Goal: Information Seeking & Learning: Learn about a topic

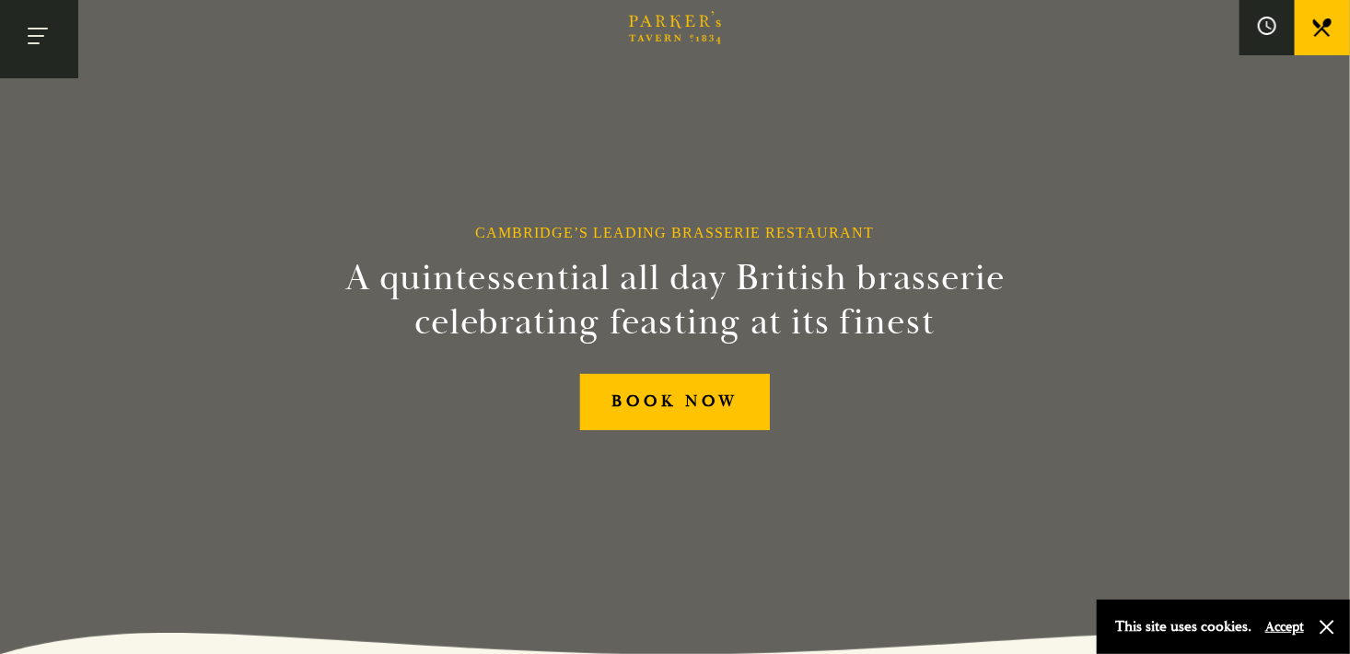
click at [60, 32] on button "Toggle navigation" at bounding box center [39, 39] width 78 height 78
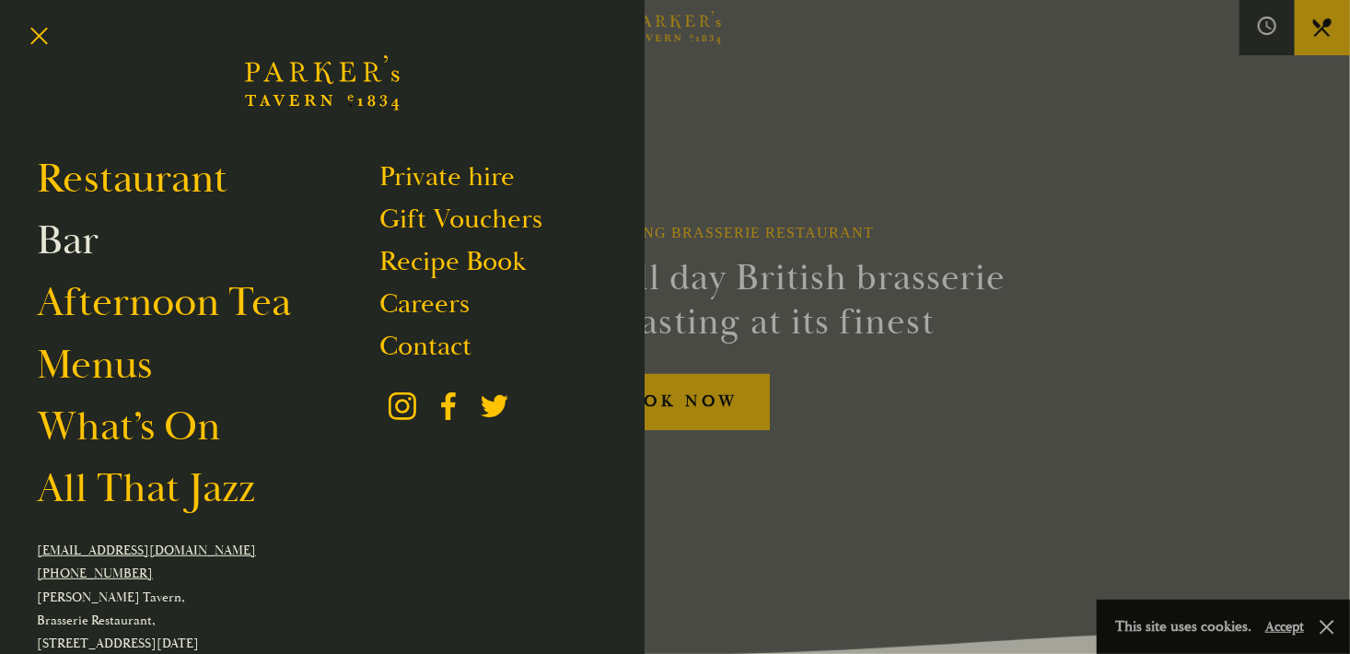
click at [78, 248] on link "Bar" at bounding box center [68, 241] width 62 height 52
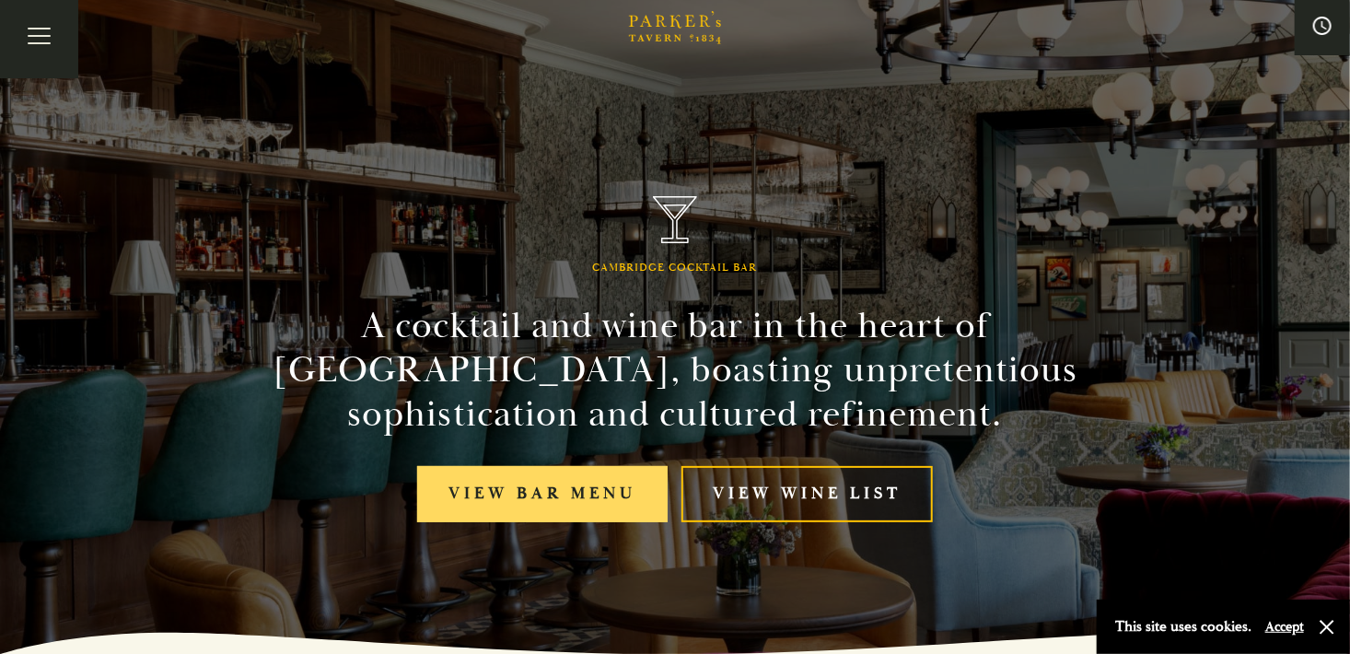
click at [516, 497] on link "View bar menu" at bounding box center [542, 494] width 250 height 56
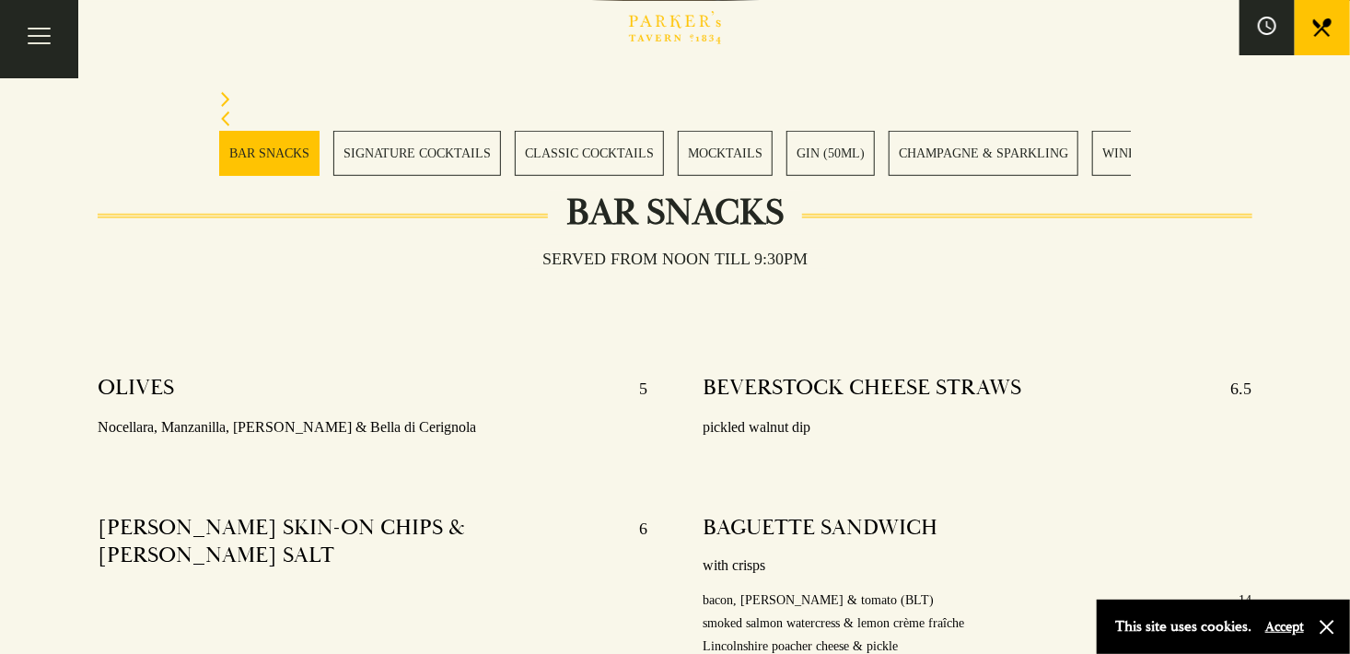
scroll to position [552, 0]
click at [734, 149] on link "MOCKTAILS" at bounding box center [725, 153] width 95 height 45
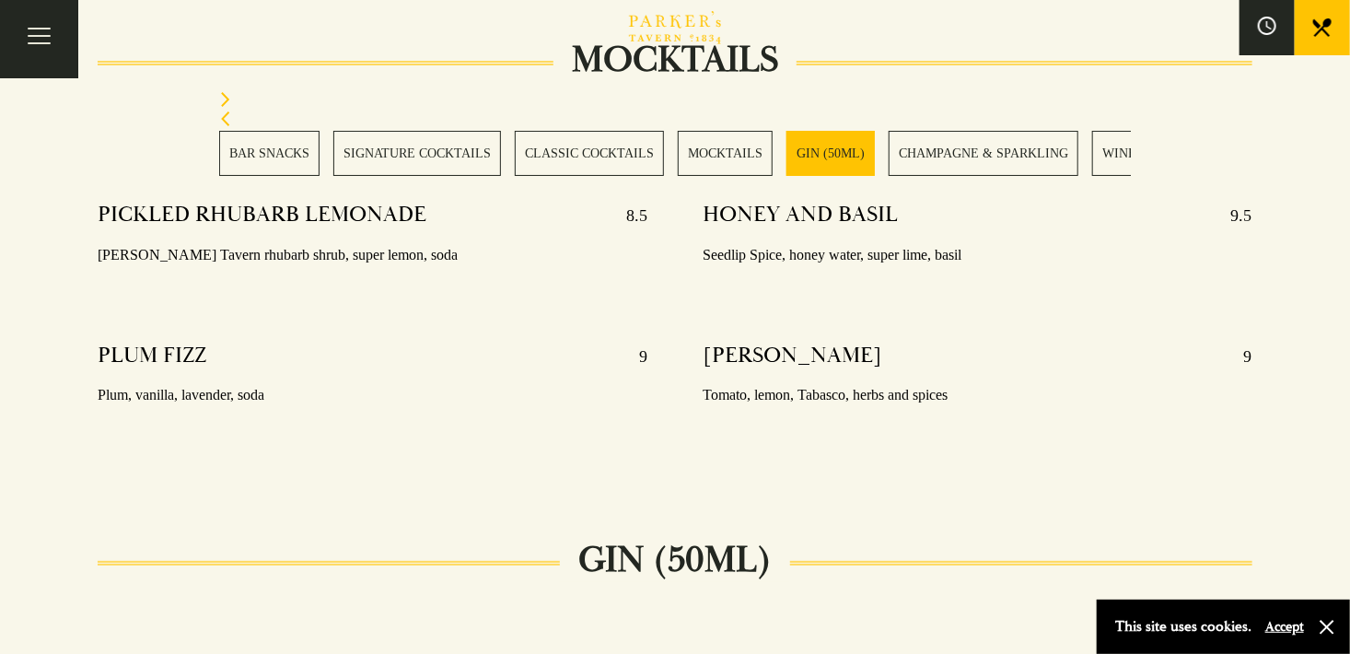
scroll to position [3333, 0]
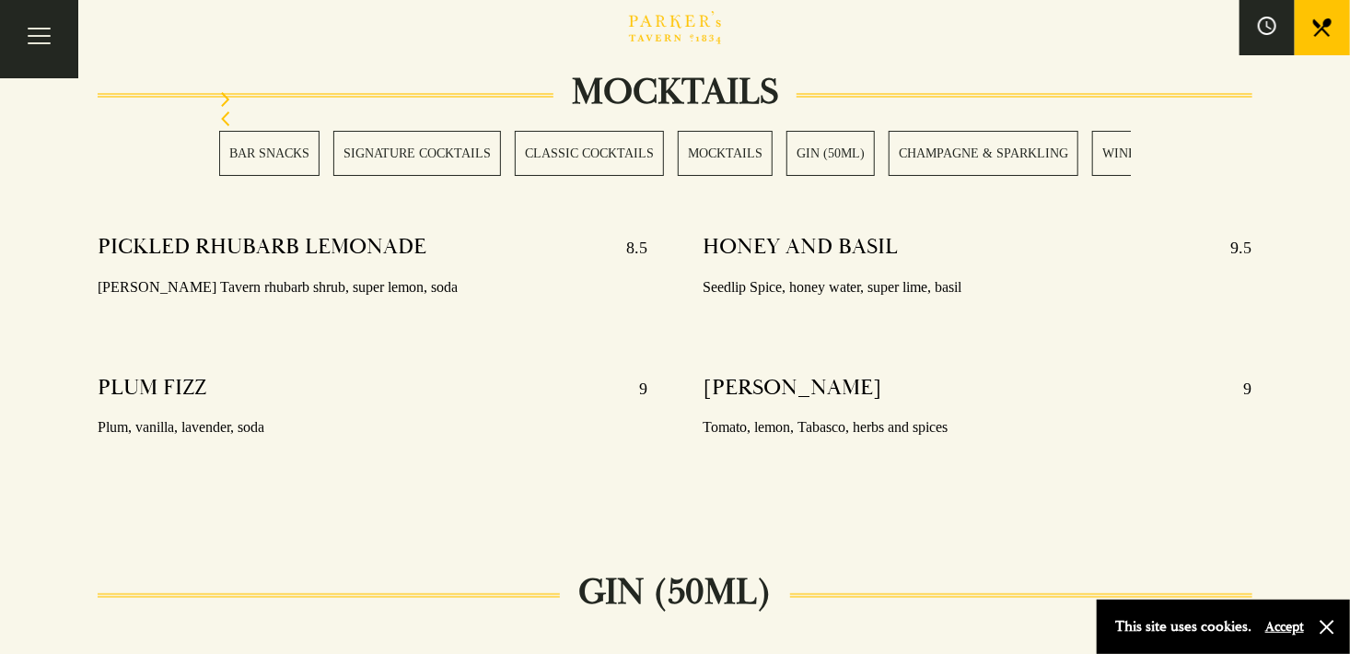
click at [281, 153] on link "BAR SNACKS" at bounding box center [269, 153] width 100 height 45
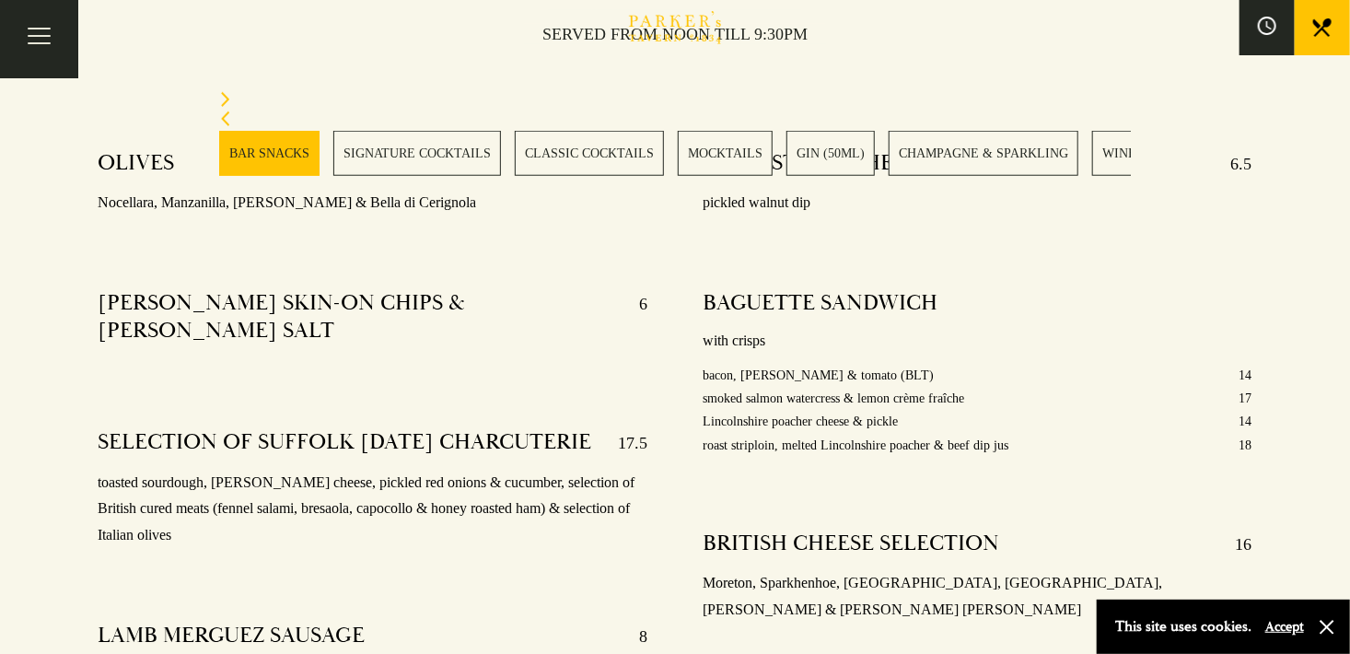
click at [384, 159] on link "SIGNATURE COCKTAILS" at bounding box center [417, 153] width 168 height 45
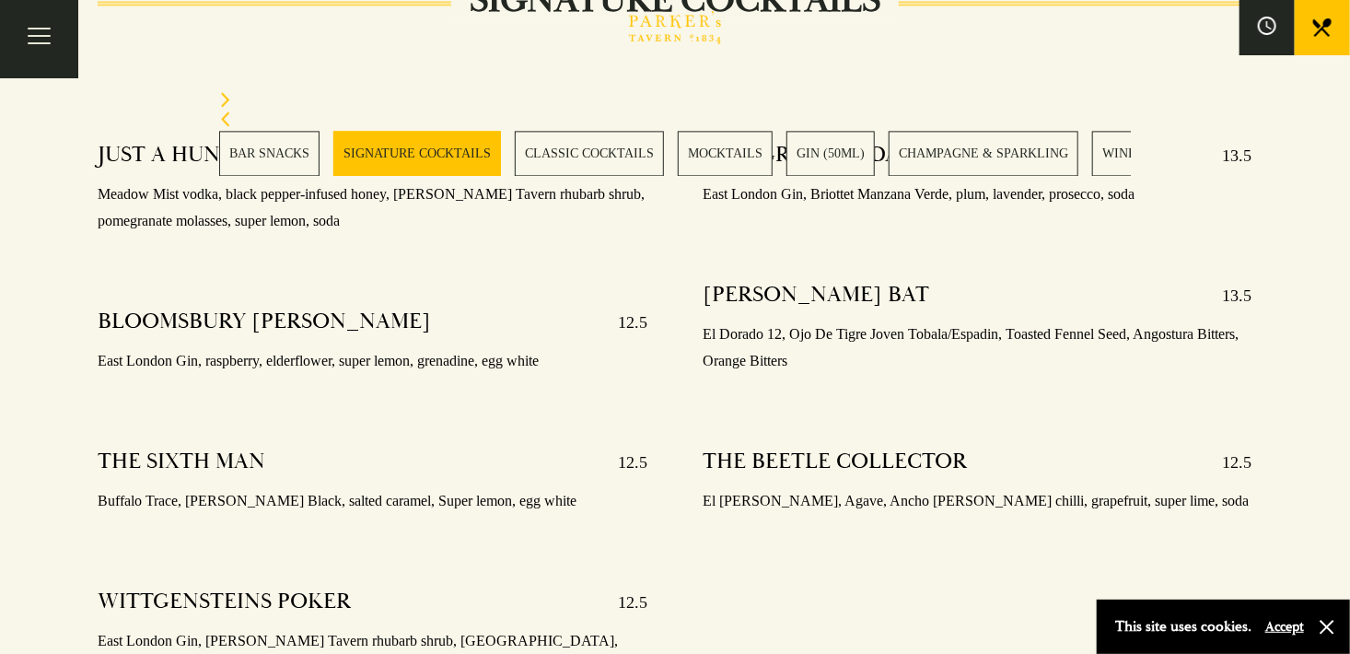
scroll to position [2118, 0]
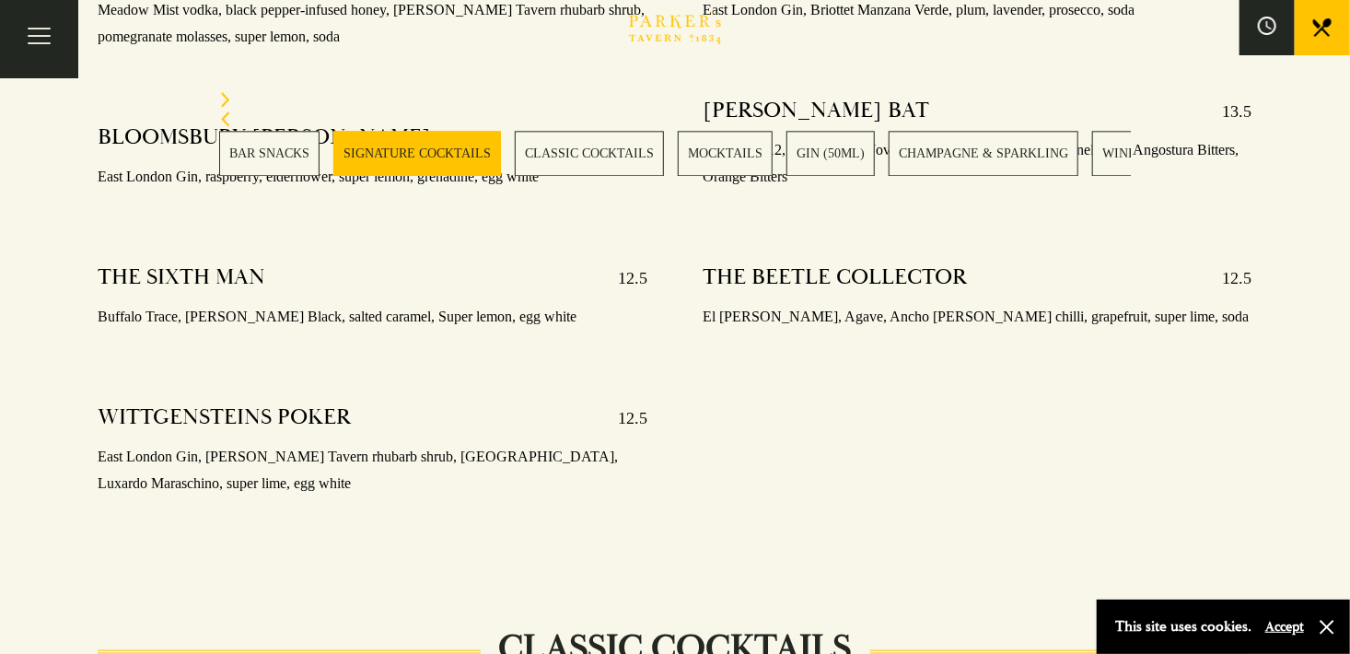
click at [605, 154] on link "CLASSIC COCKTAILS" at bounding box center [589, 153] width 149 height 45
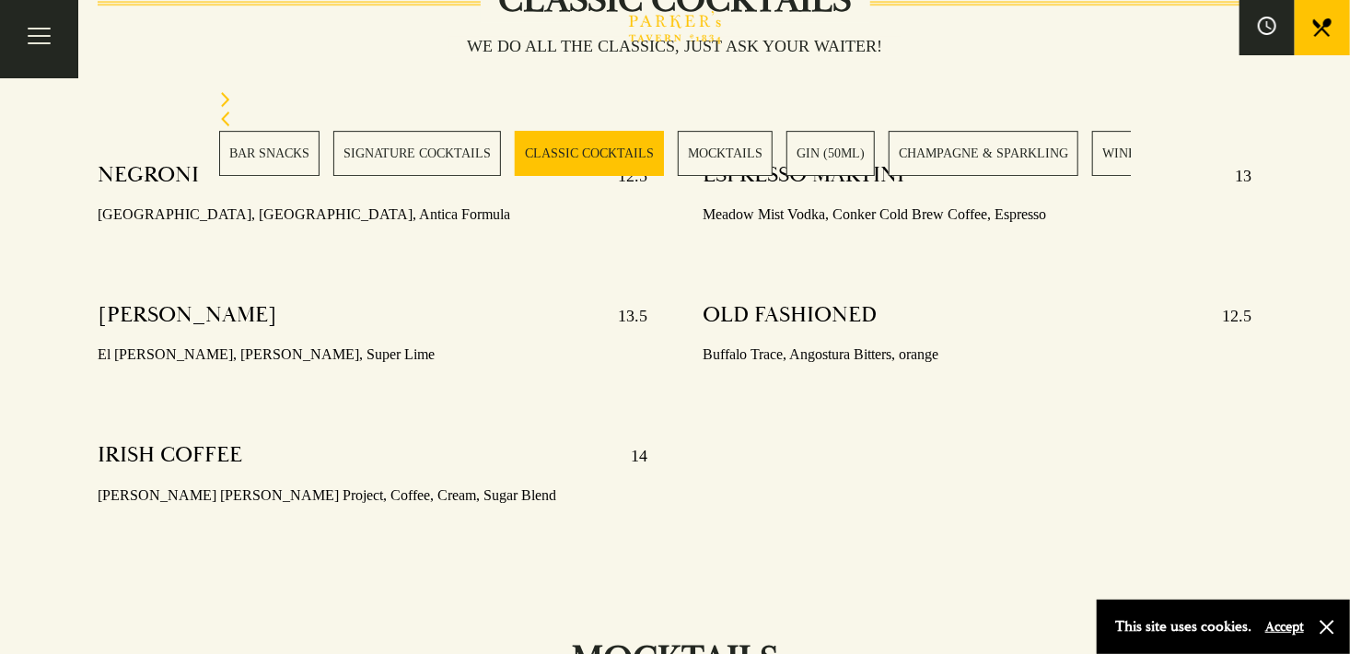
scroll to position [2674, 0]
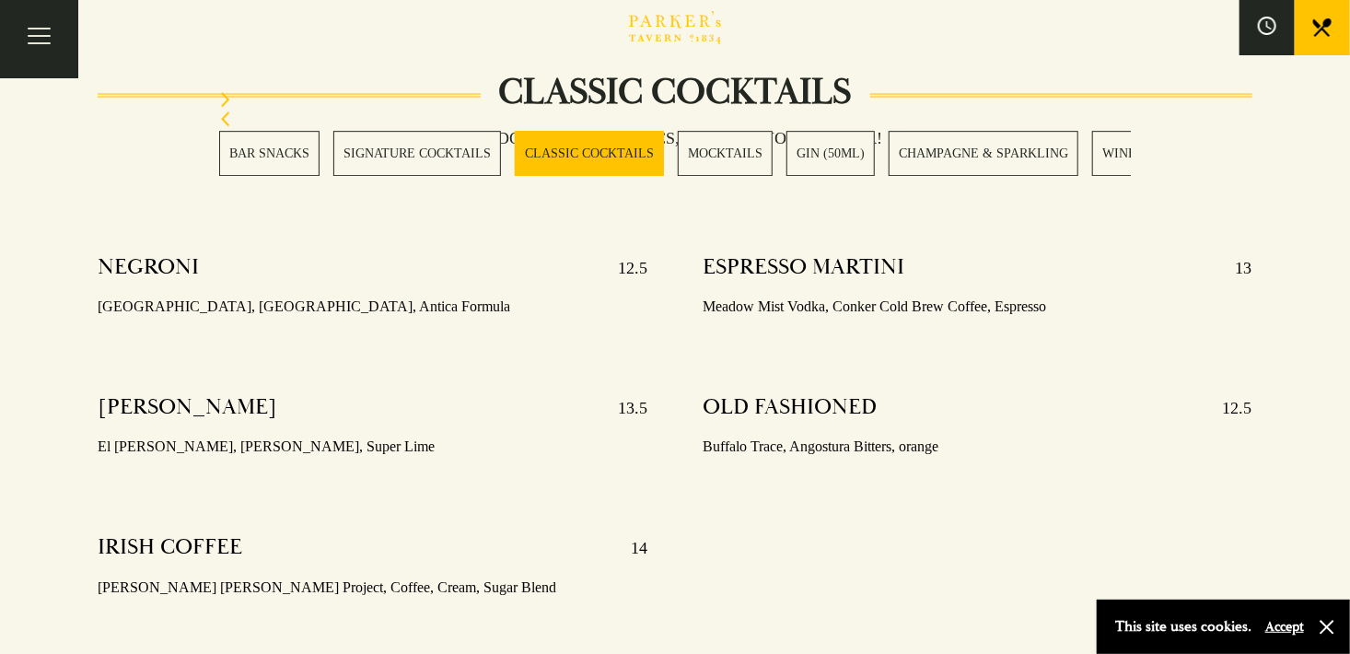
click at [417, 147] on link "SIGNATURE COCKTAILS" at bounding box center [417, 153] width 168 height 45
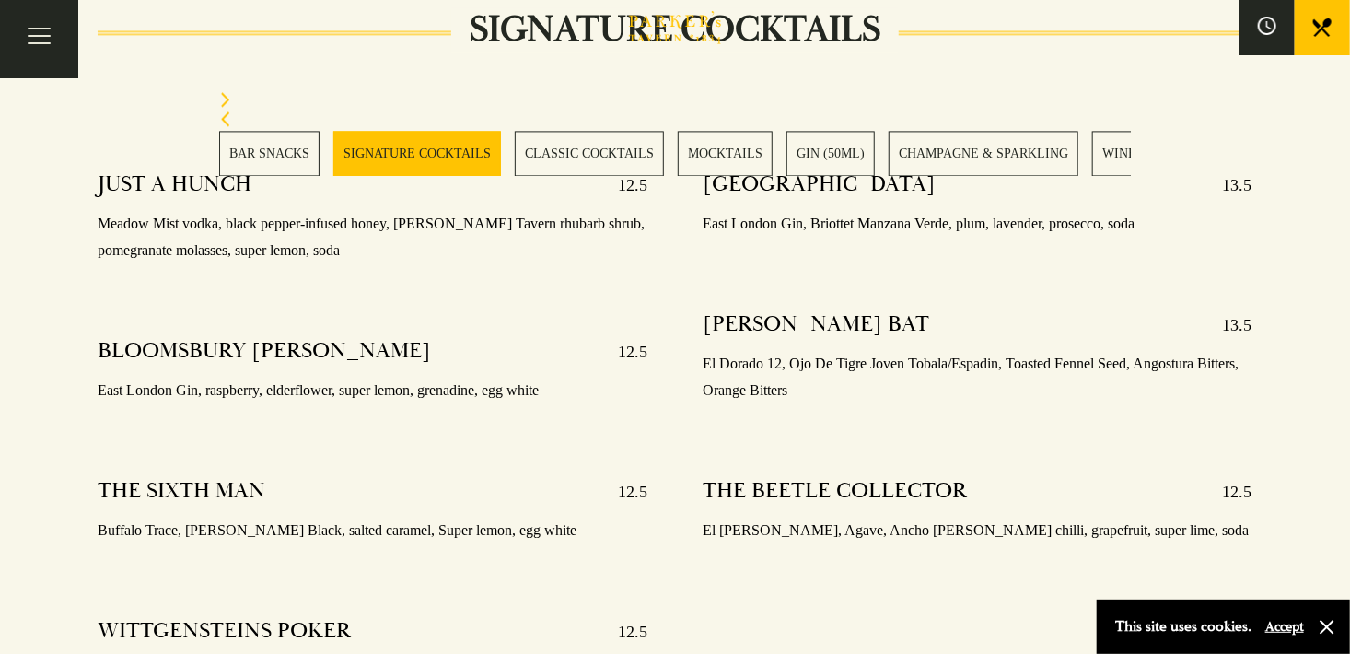
scroll to position [1934, 0]
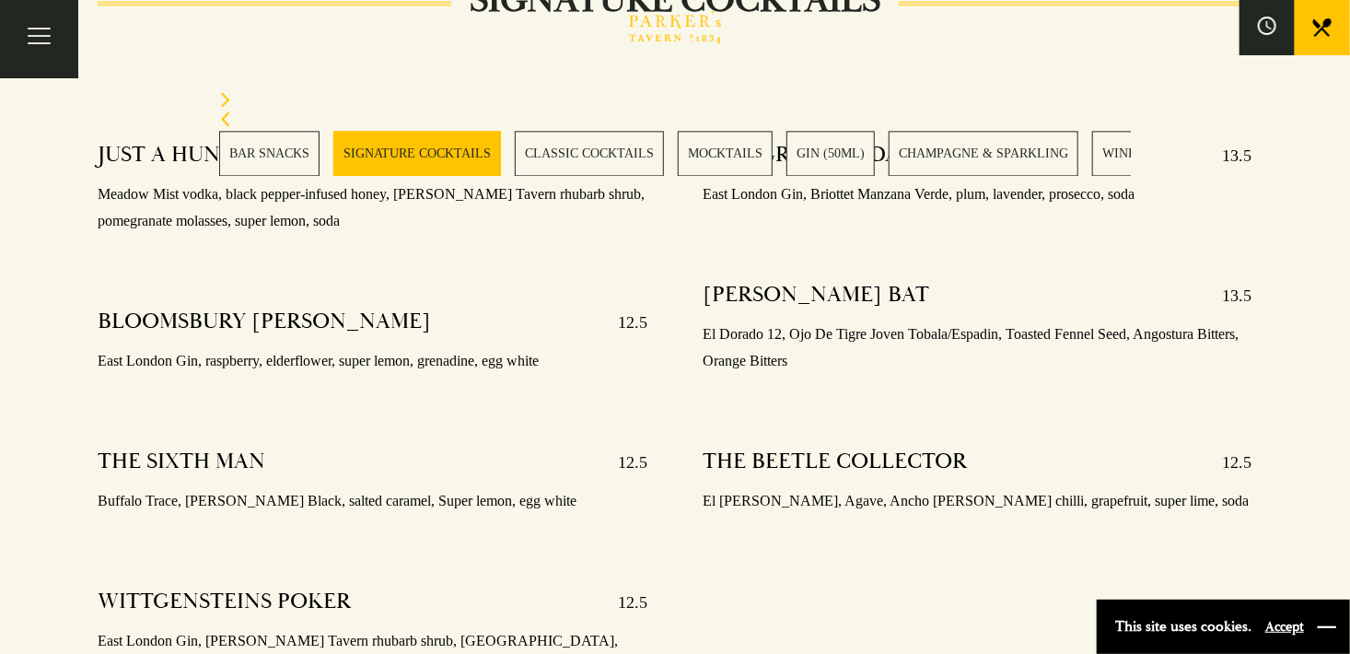
click at [1324, 618] on button "button" at bounding box center [1327, 627] width 18 height 18
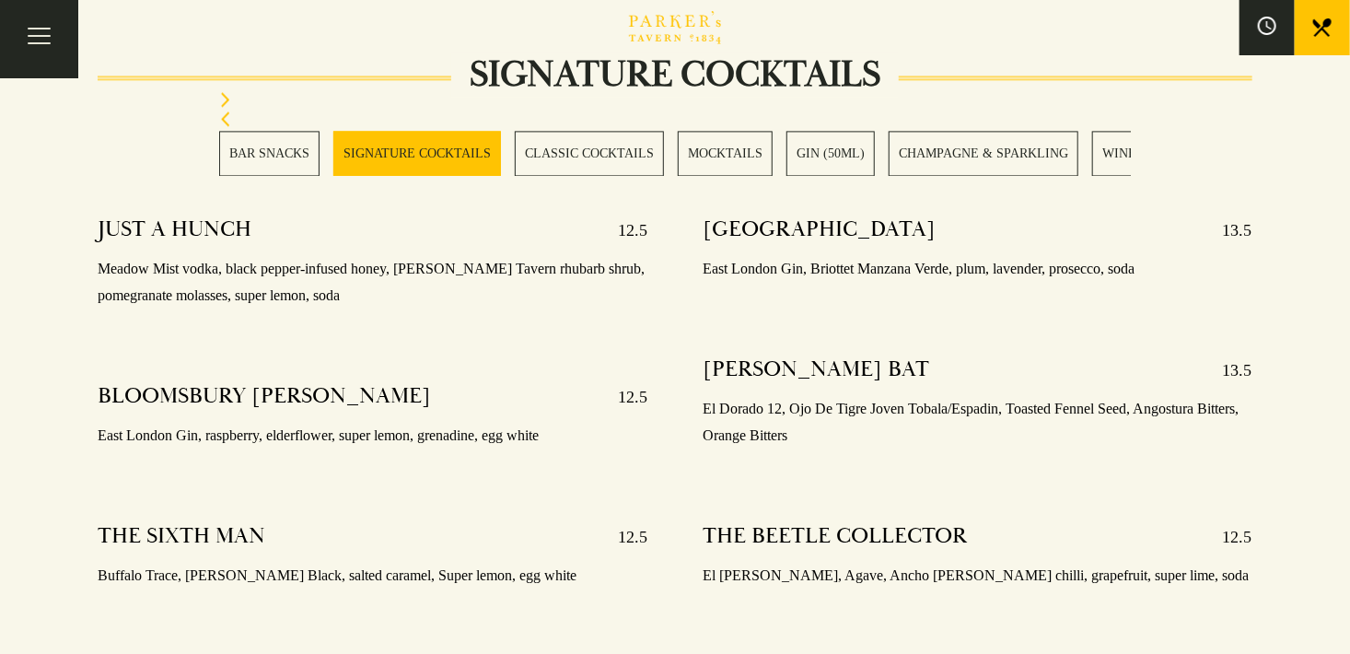
scroll to position [1842, 0]
